Goal: Information Seeking & Learning: Understand process/instructions

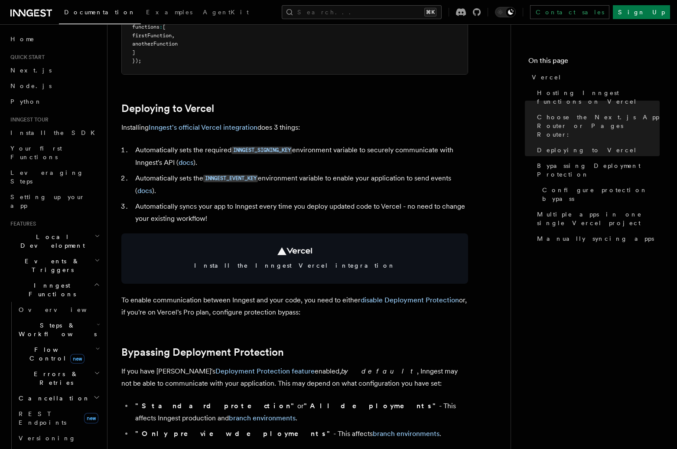
scroll to position [336, 0]
drag, startPoint x: 153, startPoint y: 148, endPoint x: 203, endPoint y: 150, distance: 50.7
click at [203, 150] on li "Automatically sets the required INNGEST_SIGNING_KEY environment variable to sec…" at bounding box center [301, 155] width 336 height 25
drag, startPoint x: 160, startPoint y: 150, endPoint x: 221, endPoint y: 151, distance: 60.3
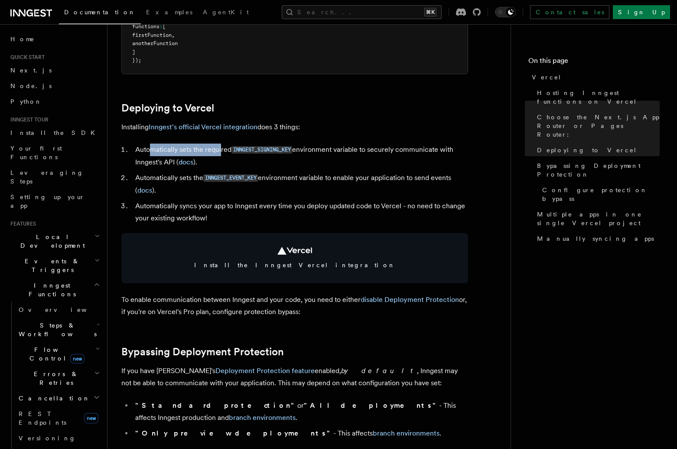
click at [221, 151] on li "Automatically sets the required INNGEST_SIGNING_KEY environment variable to sec…" at bounding box center [301, 155] width 336 height 25
drag, startPoint x: 346, startPoint y: 152, endPoint x: 449, endPoint y: 155, distance: 103.2
click at [449, 155] on li "Automatically sets the required INNGEST_SIGNING_KEY environment variable to sec…" at bounding box center [301, 155] width 336 height 25
drag, startPoint x: 147, startPoint y: 181, endPoint x: 191, endPoint y: 183, distance: 44.7
click at [191, 183] on li "Automatically sets the INNGEST_EVENT_KEY environment variable to enable your ap…" at bounding box center [301, 184] width 336 height 25
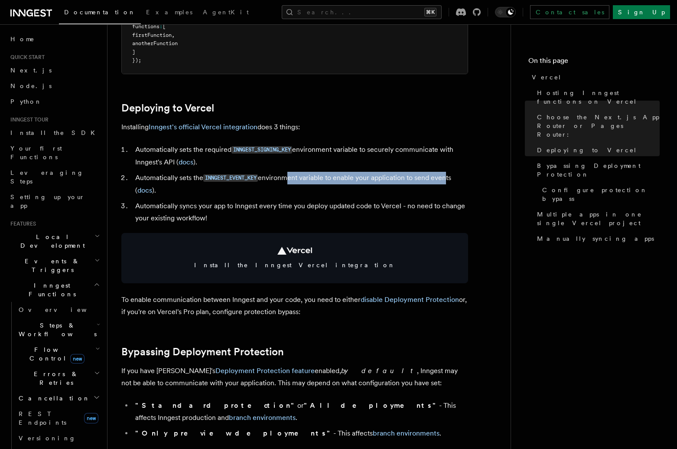
drag, startPoint x: 284, startPoint y: 179, endPoint x: 447, endPoint y: 180, distance: 162.6
click at [447, 180] on li "Automatically sets the INNGEST_EVENT_KEY environment variable to enable your ap…" at bounding box center [301, 184] width 336 height 25
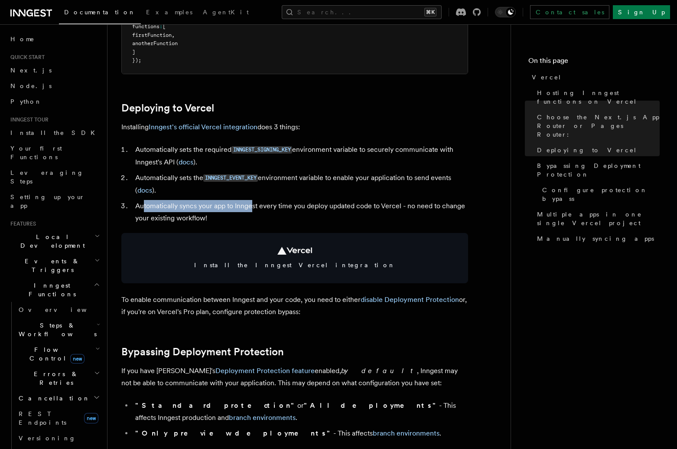
drag, startPoint x: 147, startPoint y: 208, endPoint x: 252, endPoint y: 210, distance: 105.4
click at [252, 210] on li "Automatically syncs your app to Inngest every time you deploy updated code to V…" at bounding box center [301, 212] width 336 height 24
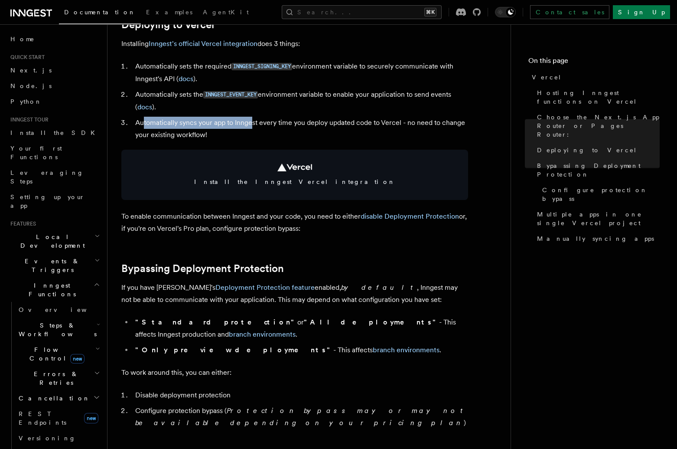
scroll to position [427, 0]
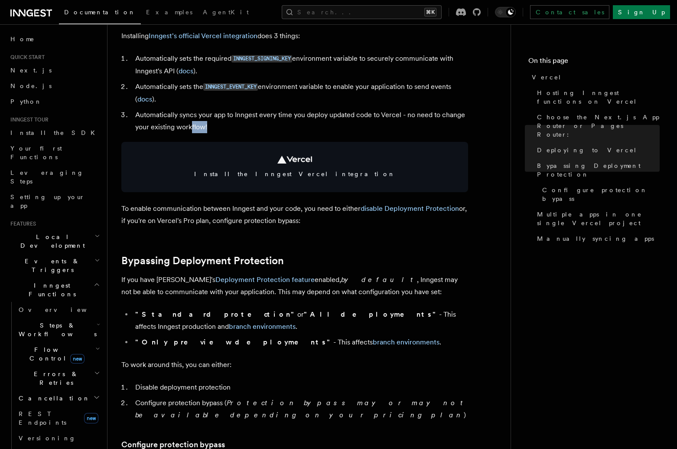
drag, startPoint x: 215, startPoint y: 128, endPoint x: 192, endPoint y: 129, distance: 23.4
click at [192, 129] on li "Automatically syncs your app to Inngest every time you deploy updated code to V…" at bounding box center [301, 121] width 336 height 24
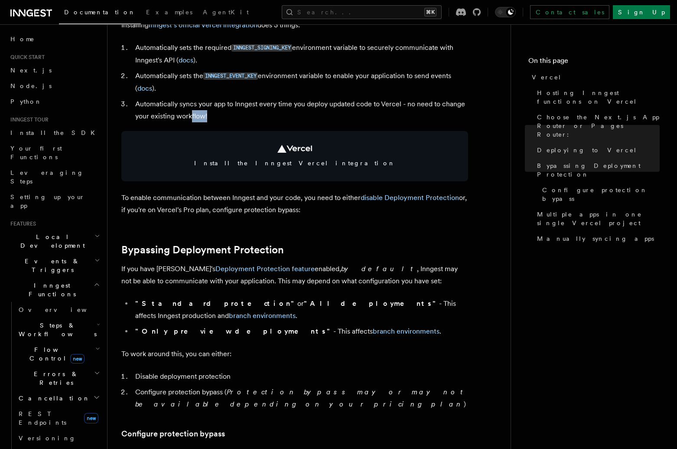
scroll to position [496, 0]
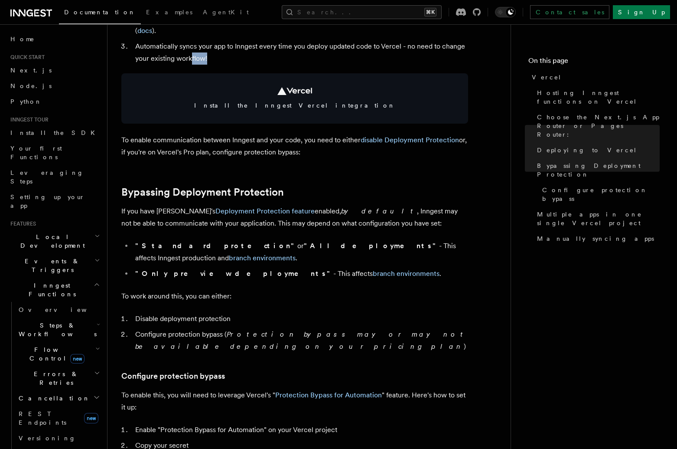
drag, startPoint x: 155, startPoint y: 142, endPoint x: 301, endPoint y: 147, distance: 146.2
click at [301, 147] on p "To enable communication between Inngest and your code, you need to either disab…" at bounding box center [294, 146] width 347 height 24
click at [299, 145] on p "To enable communication between Inngest and your code, you need to either disab…" at bounding box center [294, 146] width 347 height 24
drag, startPoint x: 215, startPoint y: 154, endPoint x: 306, endPoint y: 157, distance: 91.1
click at [306, 157] on div "Platform Deployment Cloud Providers Setup Vercel Inngest enables you to host yo…" at bounding box center [323, 426] width 431 height 1844
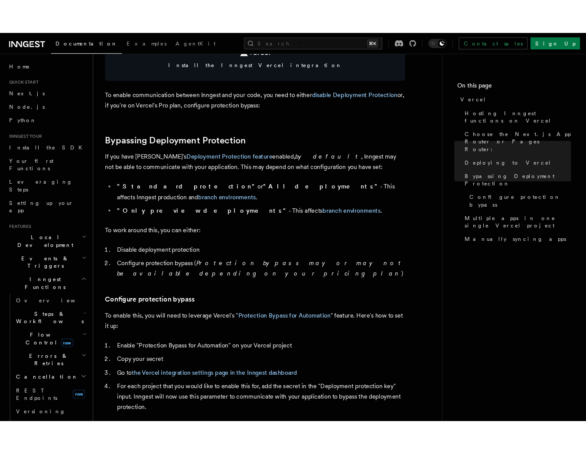
scroll to position [564, 0]
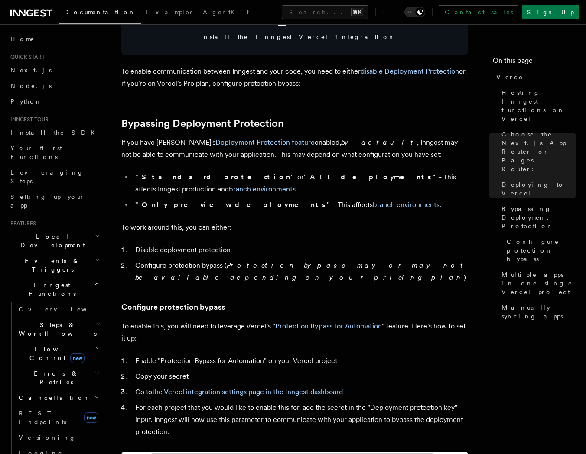
click at [304, 181] on strong ""All deployments"" at bounding box center [371, 177] width 135 height 8
click at [304, 179] on strong ""All deployments"" at bounding box center [371, 177] width 135 height 8
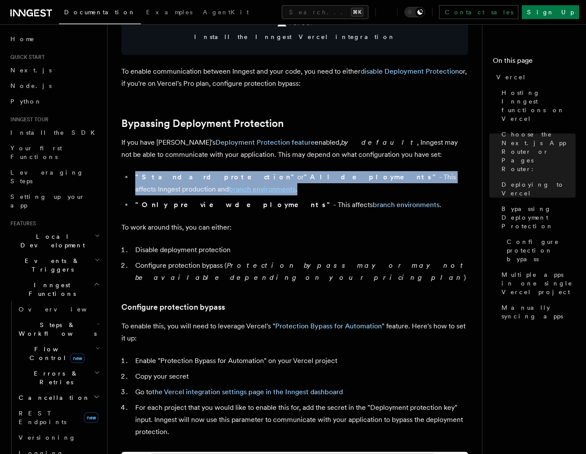
click at [304, 179] on strong ""All deployments"" at bounding box center [371, 177] width 135 height 8
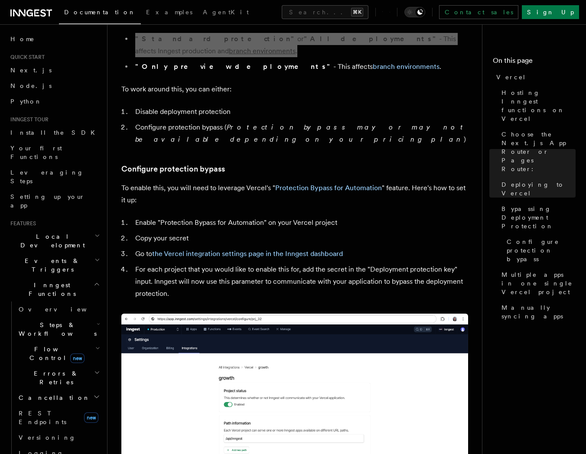
scroll to position [720, 0]
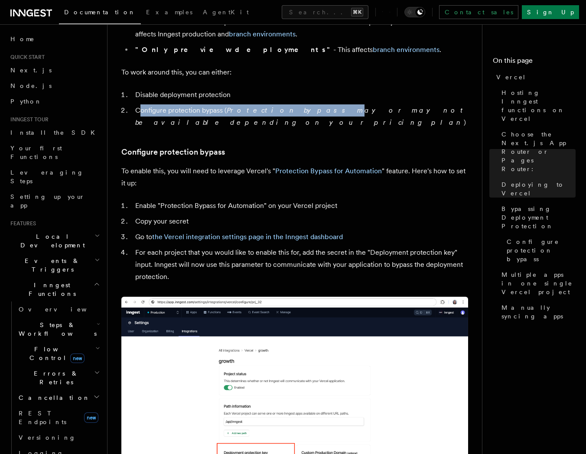
drag, startPoint x: 138, startPoint y: 99, endPoint x: 287, endPoint y: 98, distance: 149.6
click at [287, 104] on li "Configure protection bypass ( Protection bypass may or may not be available dep…" at bounding box center [301, 116] width 336 height 24
click at [287, 106] on em "Protection bypass may or may not be available depending on your pricing plan" at bounding box center [301, 116] width 332 height 20
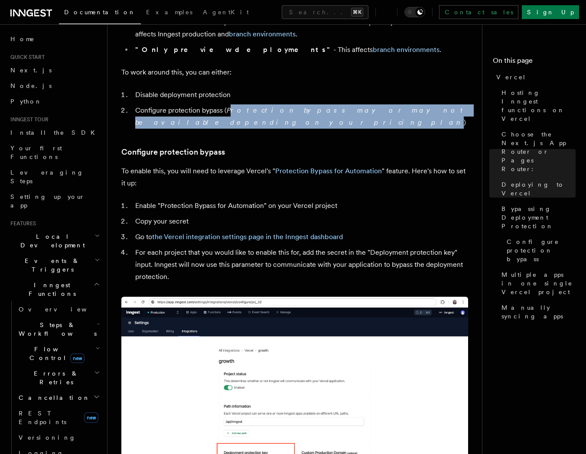
drag, startPoint x: 229, startPoint y: 98, endPoint x: 466, endPoint y: 99, distance: 236.7
click at [466, 104] on li "Configure protection bypass ( Protection bypass may or may not be available dep…" at bounding box center [301, 116] width 336 height 24
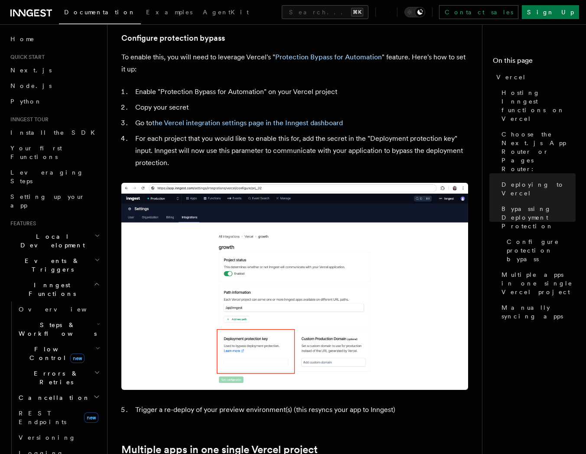
scroll to position [834, 0]
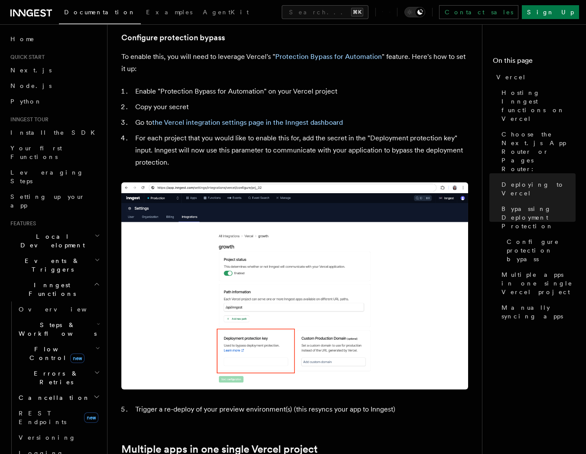
drag, startPoint x: 157, startPoint y: 129, endPoint x: 577, endPoint y: 84, distance: 422.4
drag, startPoint x: 162, startPoint y: 119, endPoint x: 304, endPoint y: 114, distance: 142.3
click at [304, 132] on li "For each project that you would like to enable this for, add the secret in the …" at bounding box center [301, 150] width 336 height 36
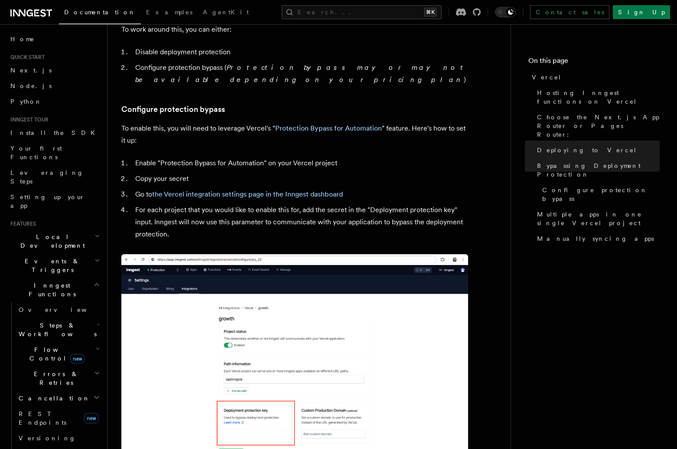
scroll to position [770, 0]
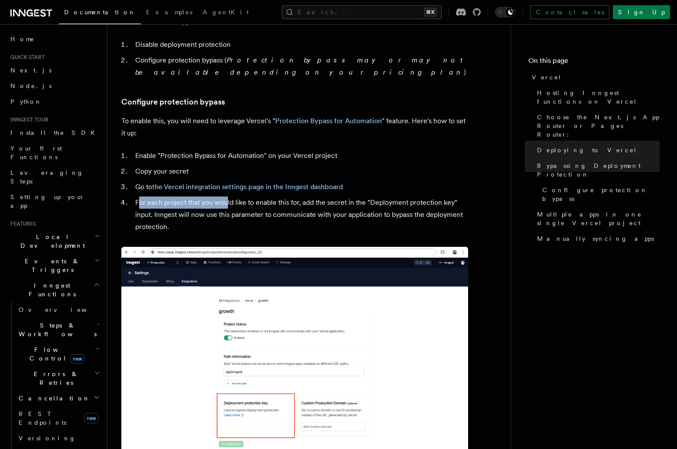
drag, startPoint x: 139, startPoint y: 178, endPoint x: 227, endPoint y: 178, distance: 88.0
click at [227, 196] on li "For each project that you would like to enable this for, add the secret in the …" at bounding box center [301, 214] width 336 height 36
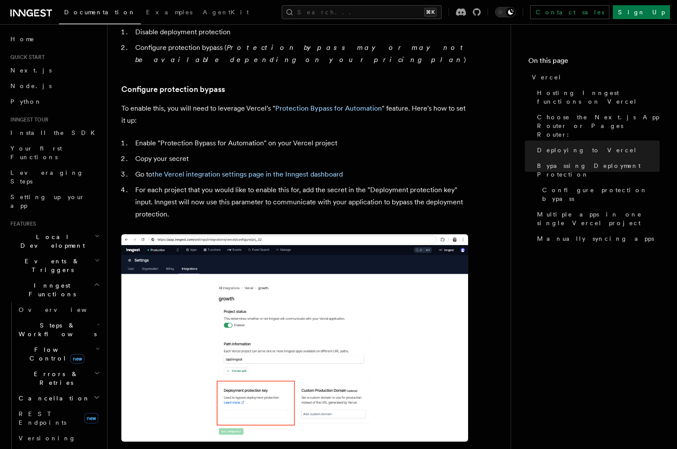
scroll to position [784, 0]
